Goal: Check status: Check status

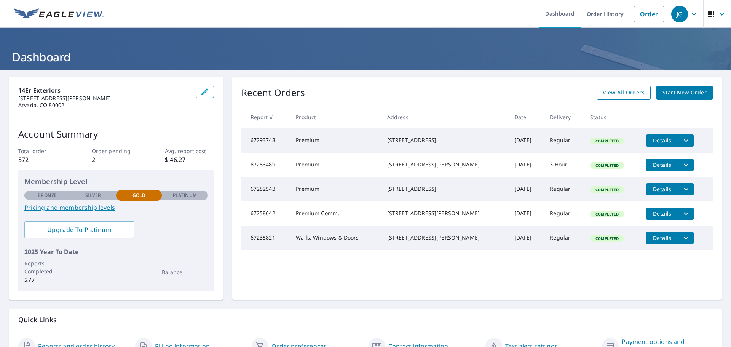
click at [626, 94] on span "View All Orders" at bounding box center [624, 93] width 42 height 10
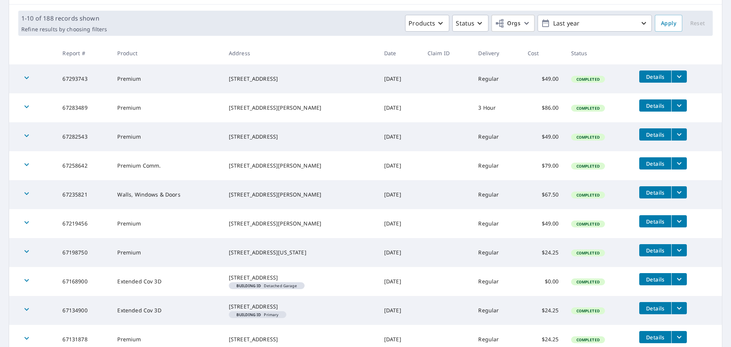
scroll to position [180, 0]
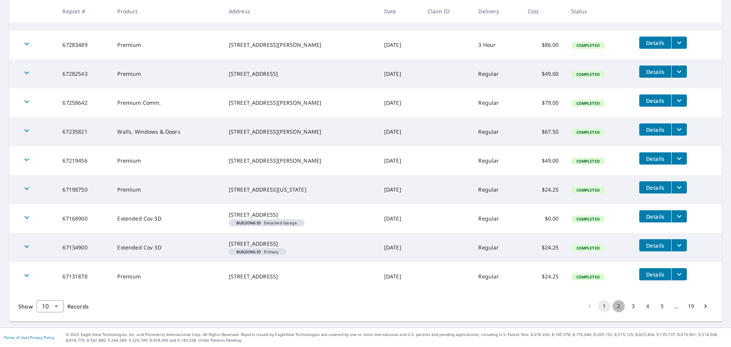
click at [613, 308] on button "2" at bounding box center [619, 306] width 12 height 12
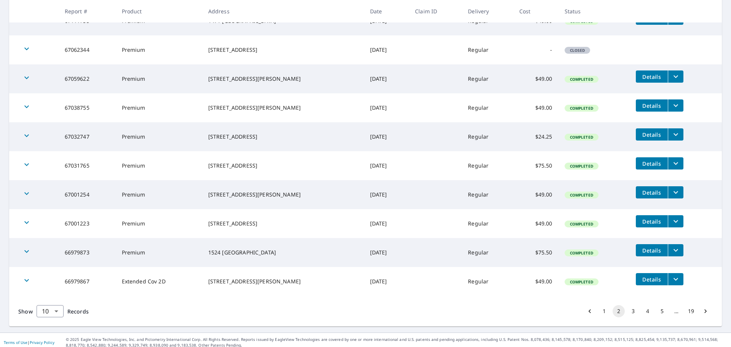
scroll to position [167, 0]
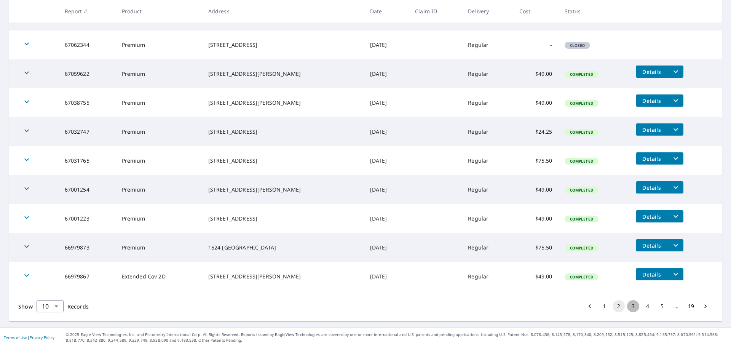
click at [630, 306] on button "3" at bounding box center [633, 306] width 12 height 12
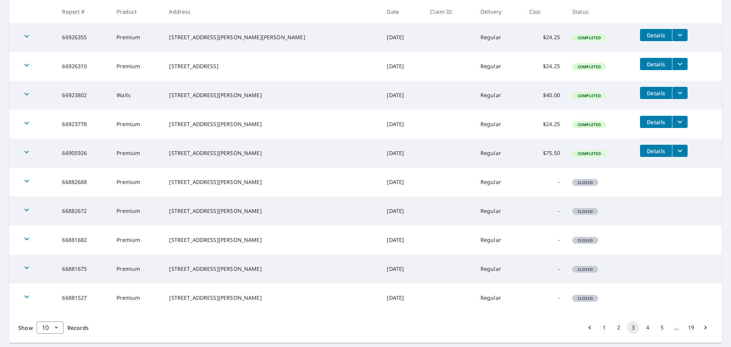
scroll to position [152, 0]
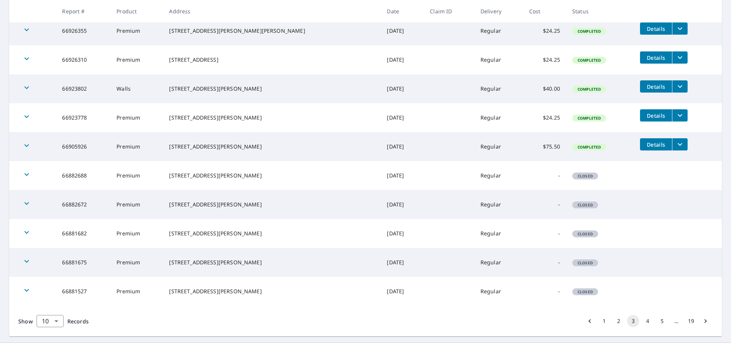
click at [642, 324] on button "4" at bounding box center [648, 321] width 12 height 12
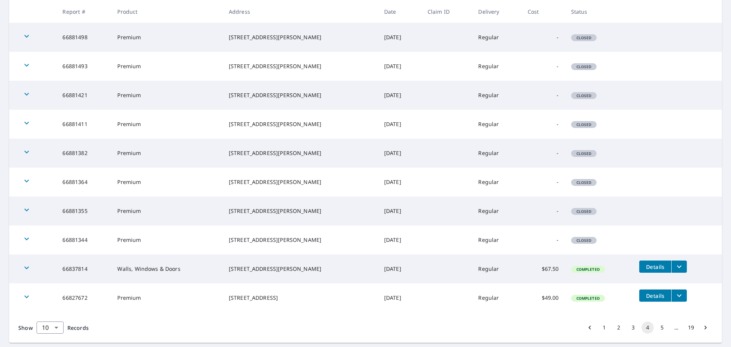
scroll to position [167, 0]
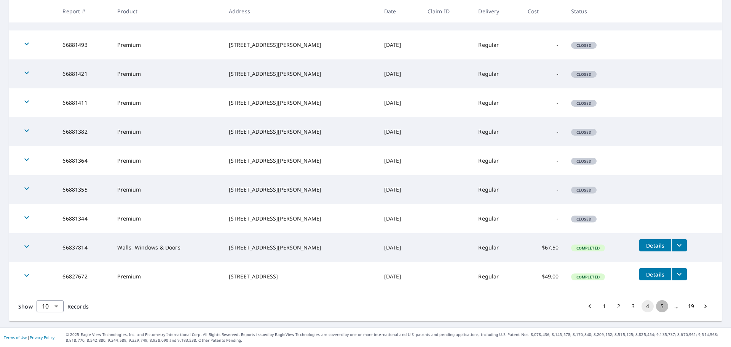
click at [656, 305] on button "5" at bounding box center [662, 306] width 12 height 12
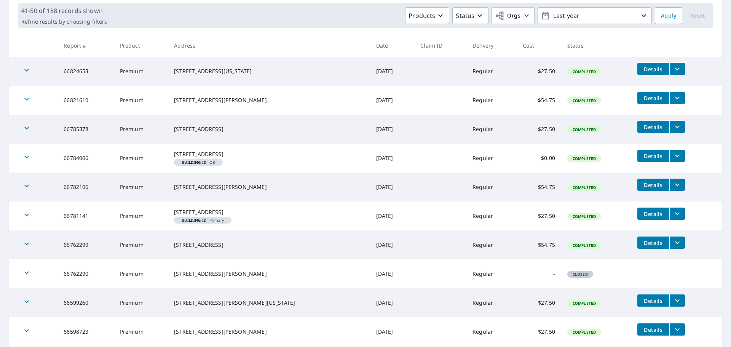
scroll to position [180, 0]
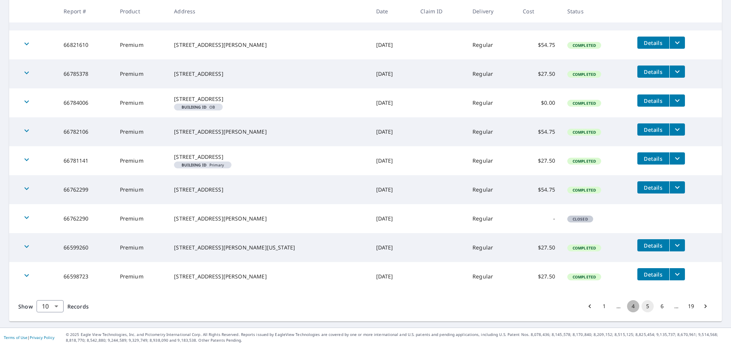
click at [630, 306] on button "4" at bounding box center [633, 306] width 12 height 12
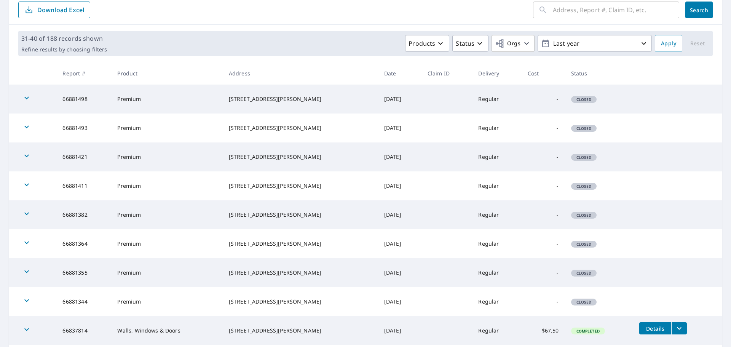
scroll to position [167, 0]
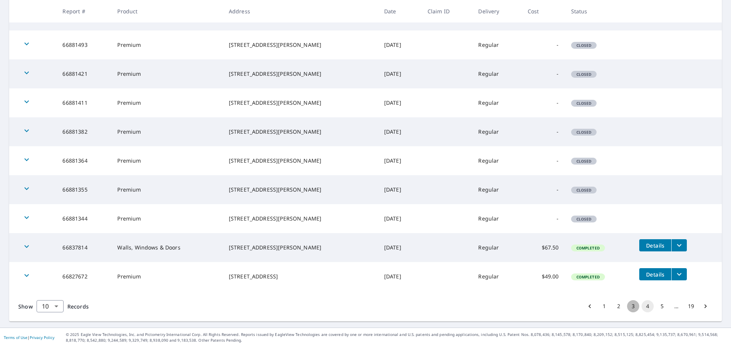
click at [627, 304] on button "3" at bounding box center [633, 306] width 12 height 12
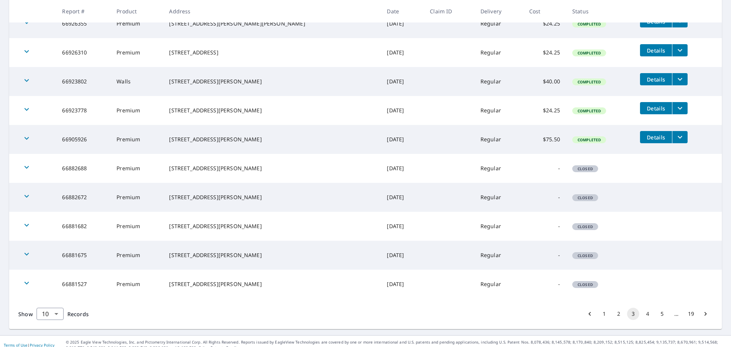
scroll to position [167, 0]
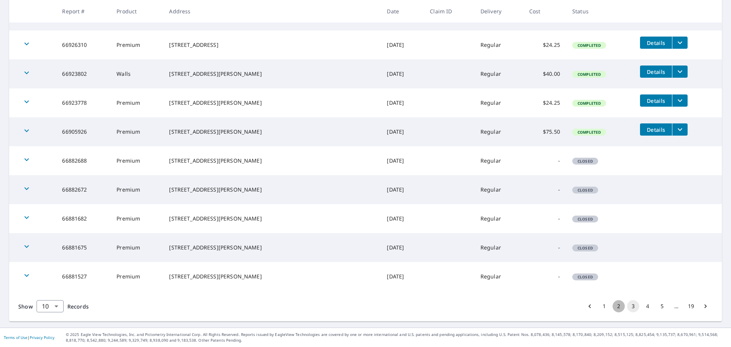
click at [615, 308] on button "2" at bounding box center [619, 306] width 12 height 12
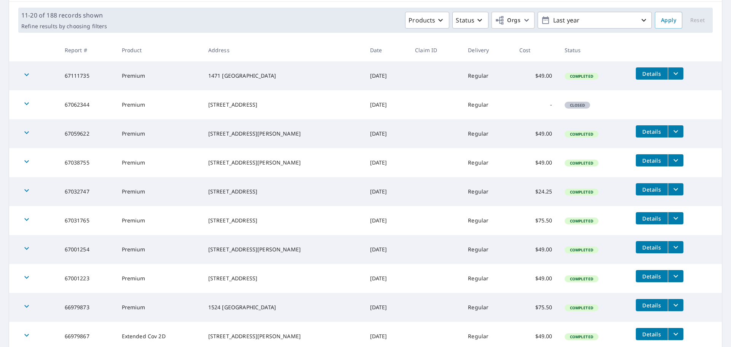
scroll to position [167, 0]
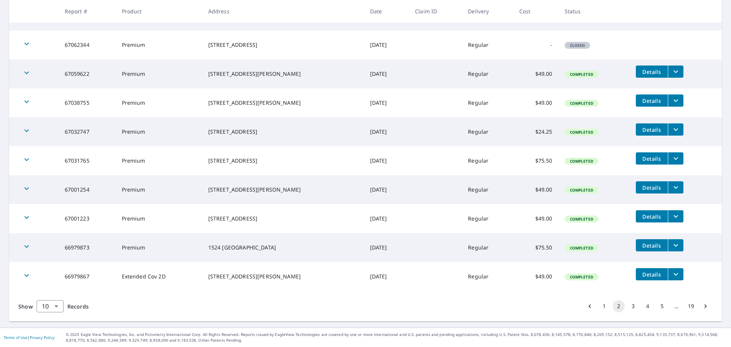
click at [599, 306] on button "1" at bounding box center [604, 306] width 12 height 12
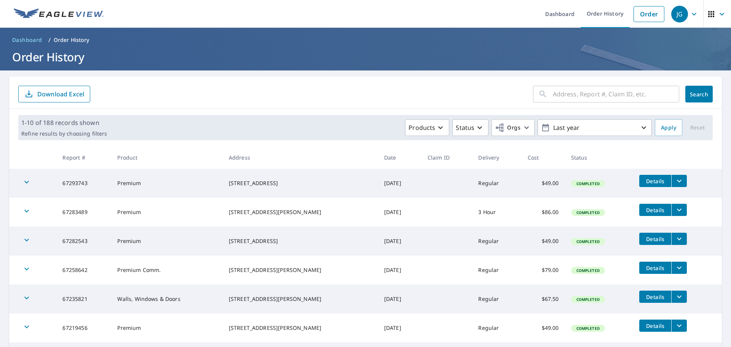
scroll to position [180, 0]
